Goal: Task Accomplishment & Management: Manage account settings

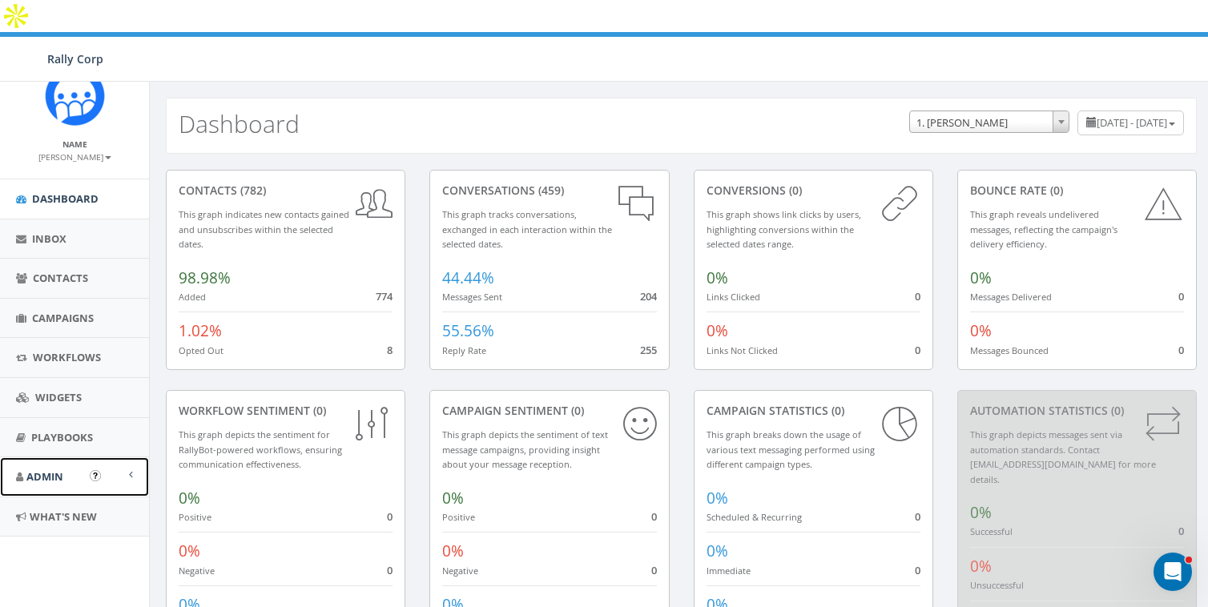
click at [50, 490] on link "Admin" at bounding box center [74, 476] width 149 height 39
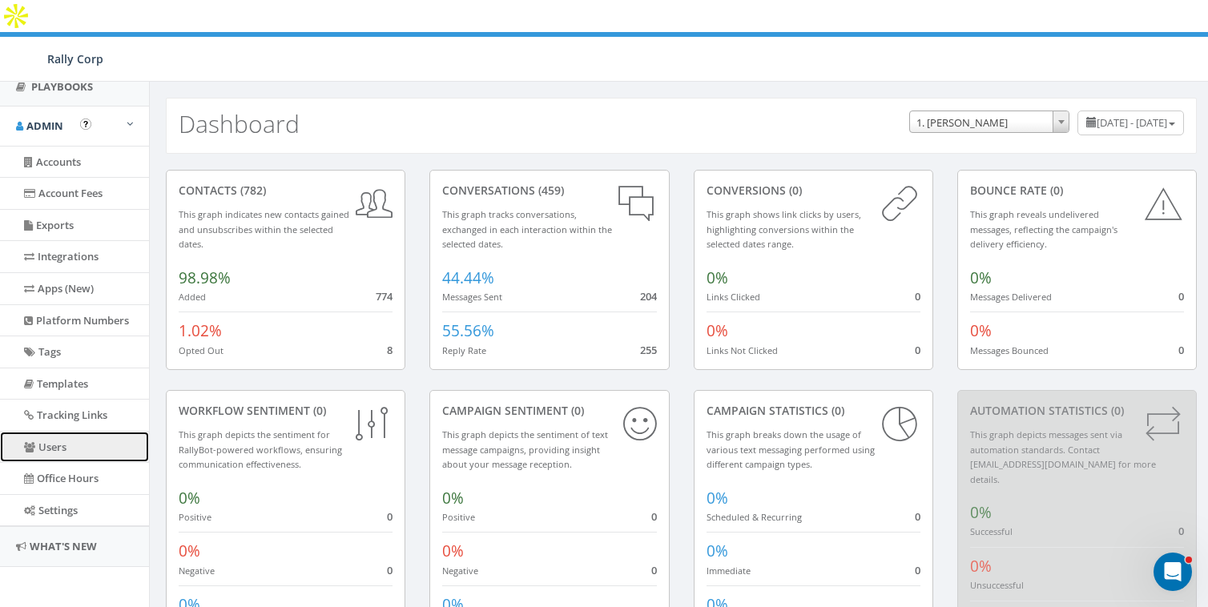
click at [49, 445] on link "Users" at bounding box center [74, 447] width 149 height 31
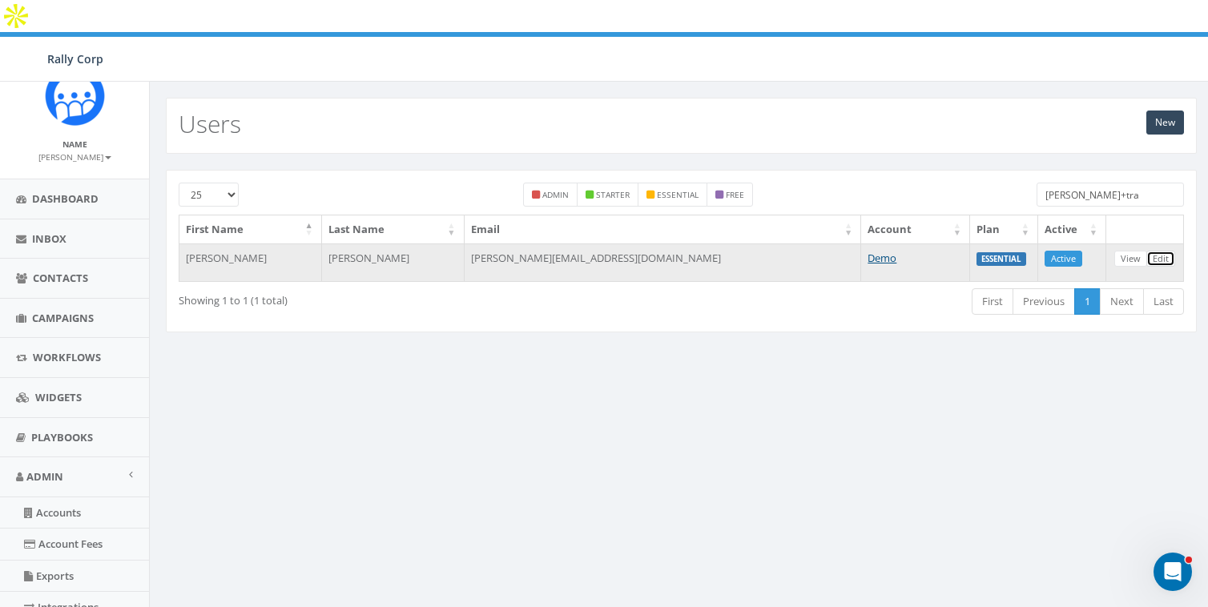
click at [1153, 251] on link "Edit" at bounding box center [1161, 259] width 29 height 17
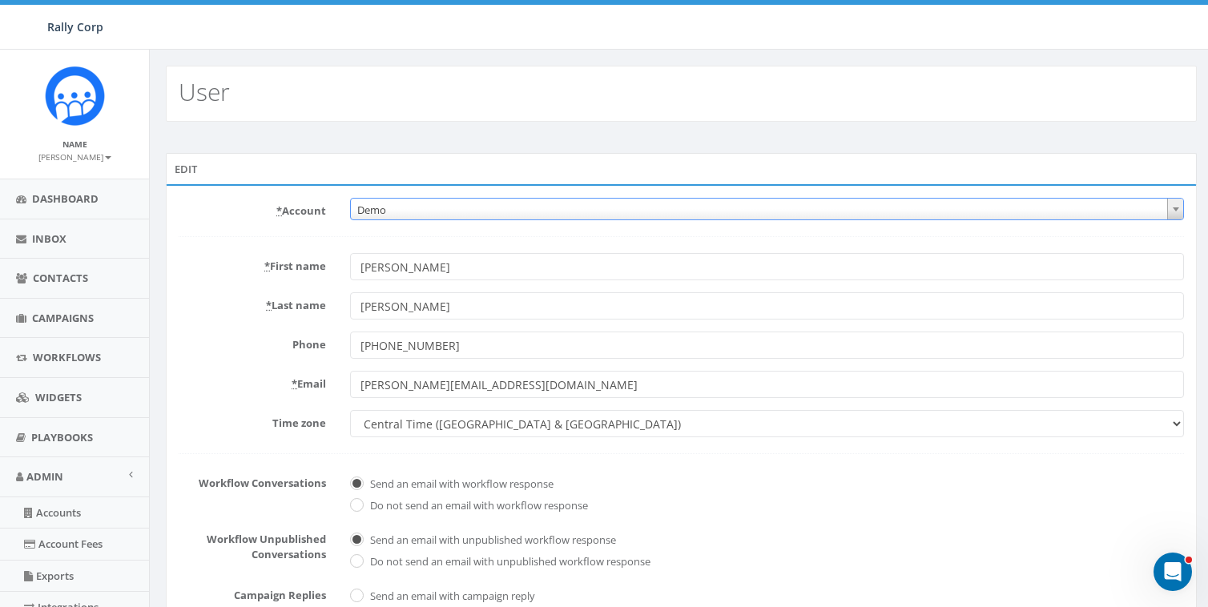
click at [457, 208] on span "Demo" at bounding box center [767, 210] width 832 height 22
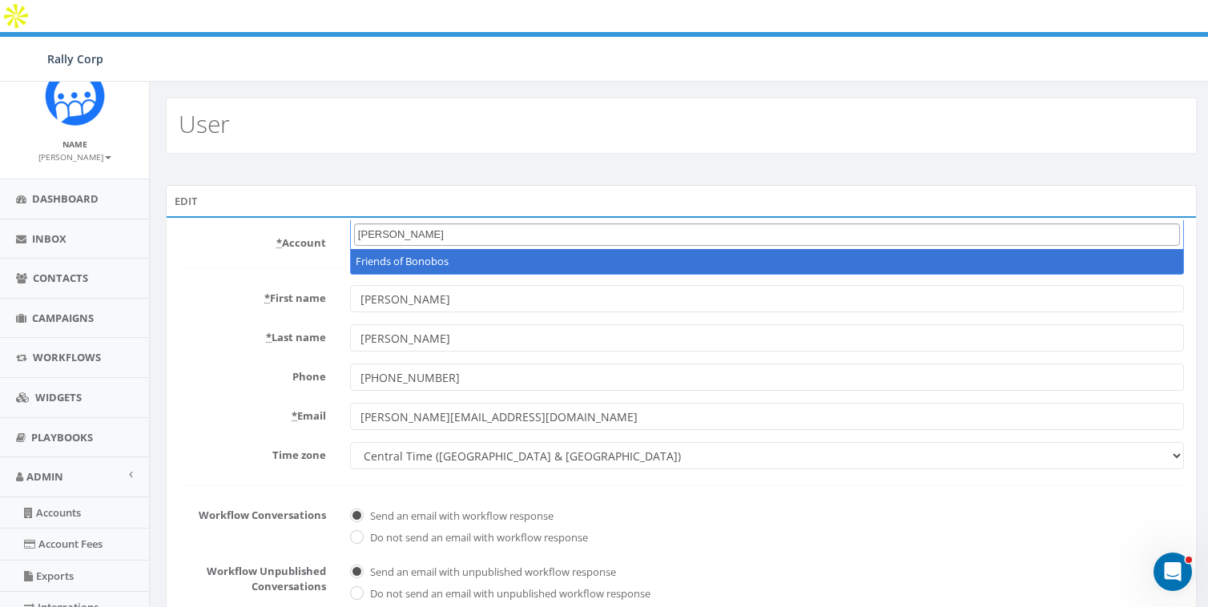
type input "bono"
select select "1047"
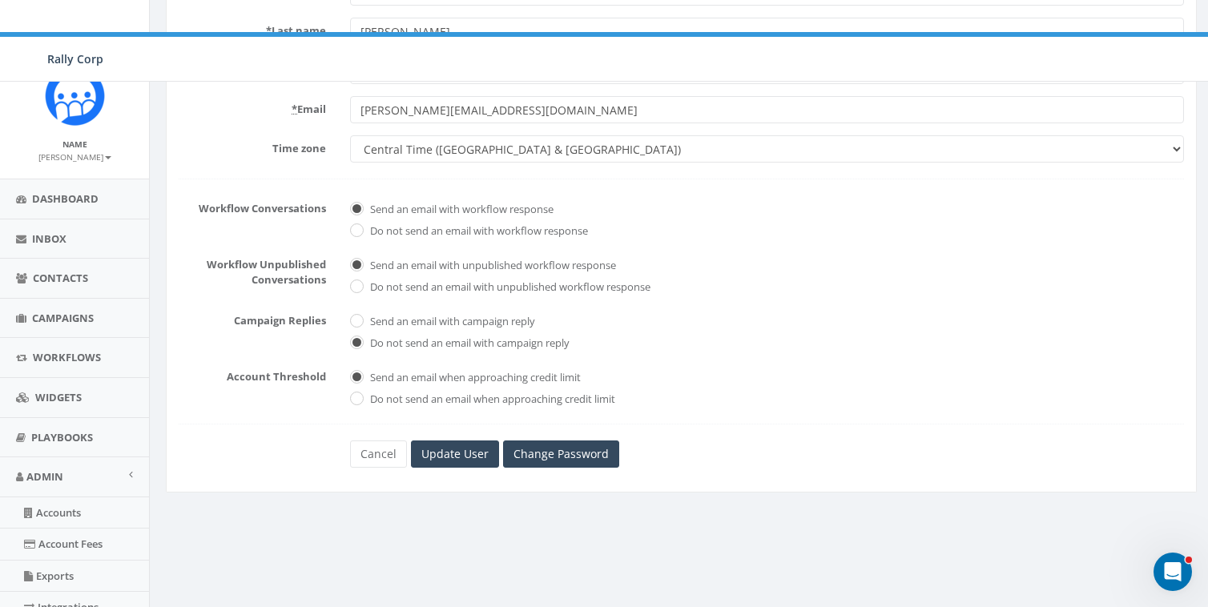
scroll to position [351, 0]
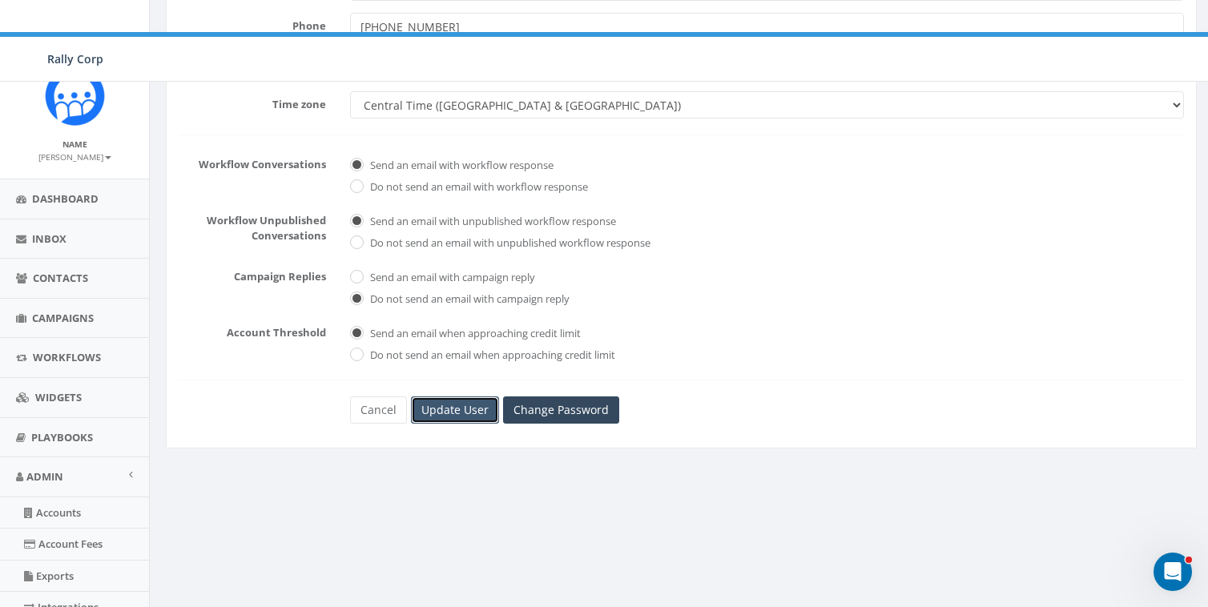
click at [457, 397] on input "Update User" at bounding box center [455, 410] width 88 height 27
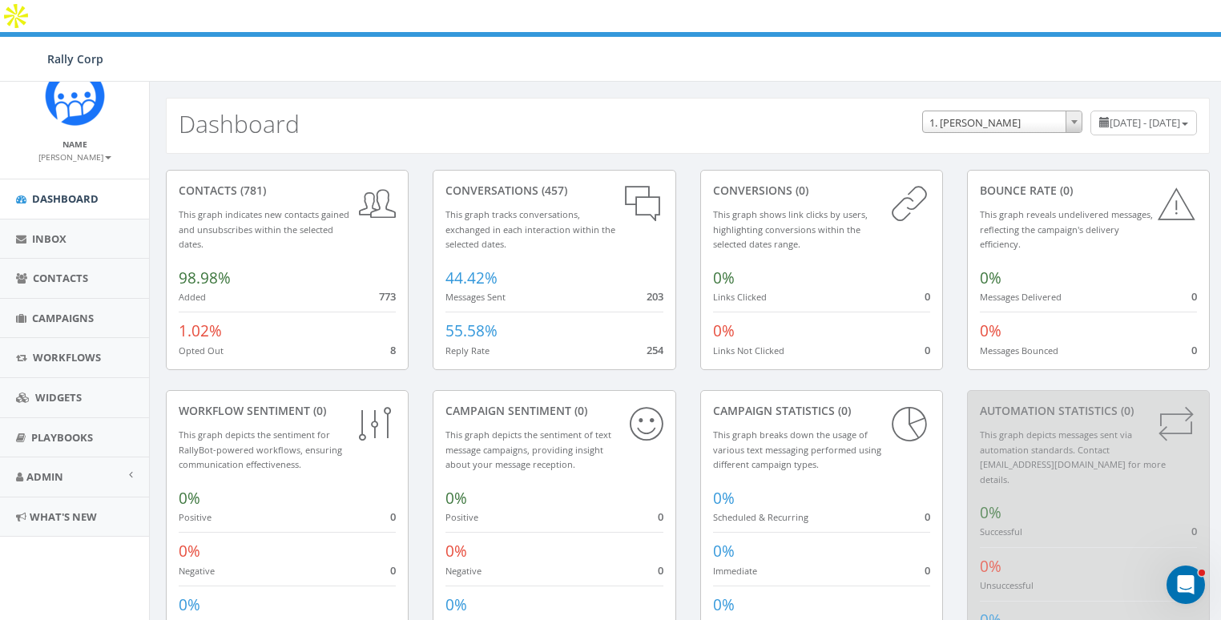
click at [90, 160] on small "[PERSON_NAME]" at bounding box center [74, 156] width 73 height 11
